Goal: Find specific page/section: Find specific page/section

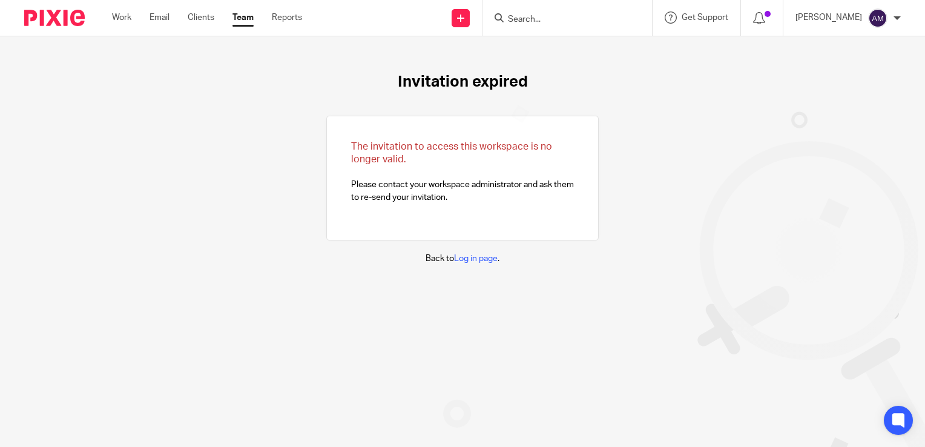
click at [597, 21] on input "Search" at bounding box center [561, 20] width 109 height 11
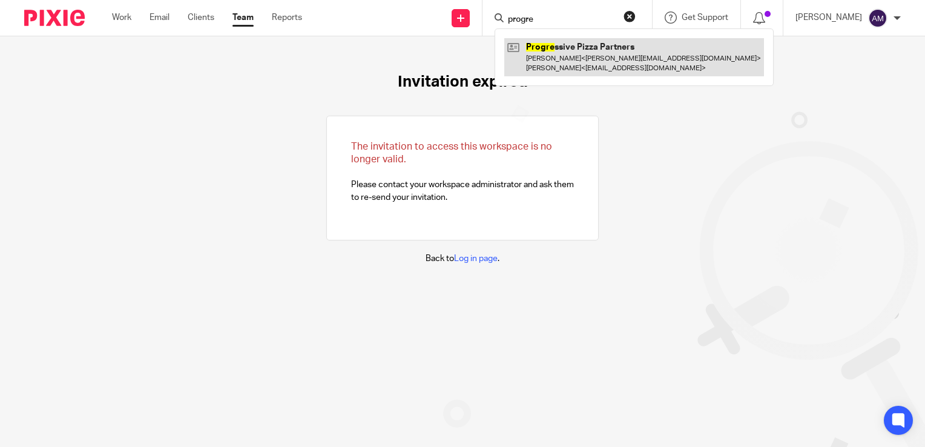
type input "progre"
click at [582, 65] on link at bounding box center [635, 57] width 260 height 38
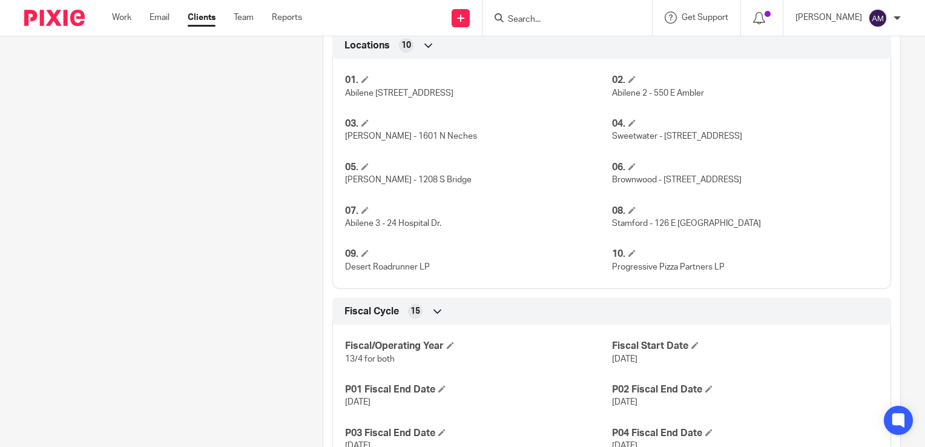
scroll to position [339, 0]
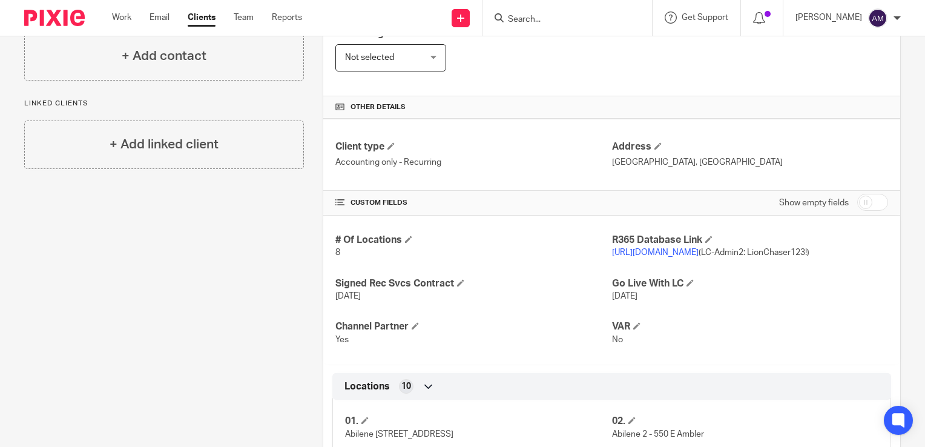
click at [658, 251] on link "https://pizzapartners.restaurant365.com/" at bounding box center [655, 252] width 87 height 8
